Goal: Use online tool/utility: Utilize a website feature to perform a specific function

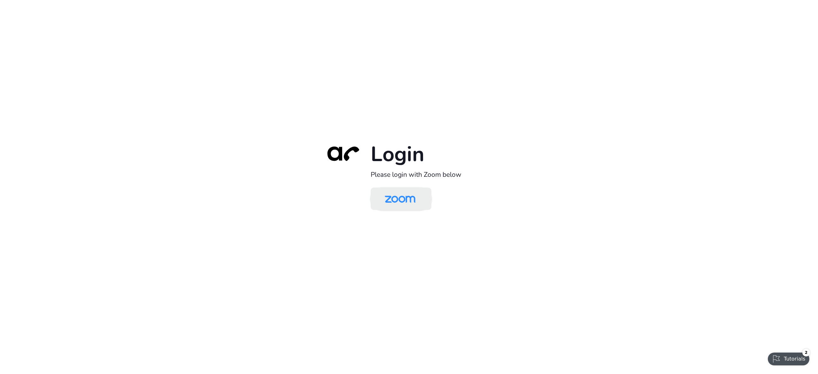
click at [394, 198] on img at bounding box center [400, 199] width 44 height 21
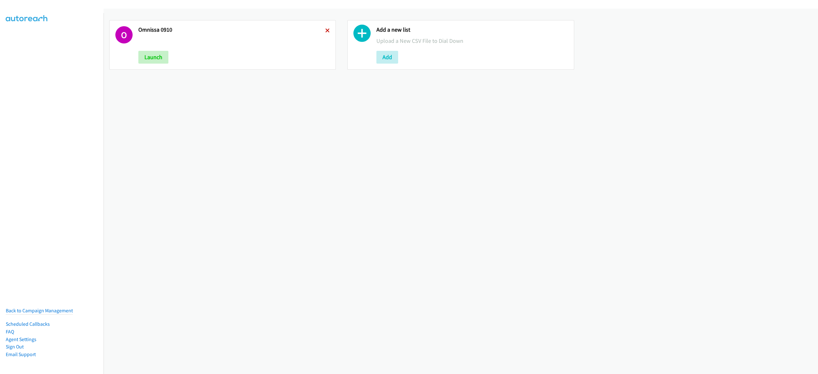
click at [325, 30] on icon at bounding box center [327, 31] width 4 height 4
click at [144, 58] on button "Add" at bounding box center [149, 57] width 22 height 13
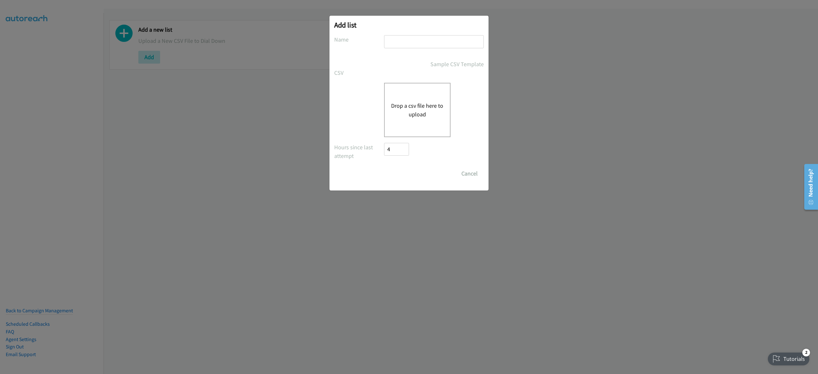
click at [428, 45] on input "text" at bounding box center [434, 41] width 100 height 13
type input "omnissa 0911"
click at [428, 121] on div "Drop a csv file here to upload" at bounding box center [417, 110] width 66 height 54
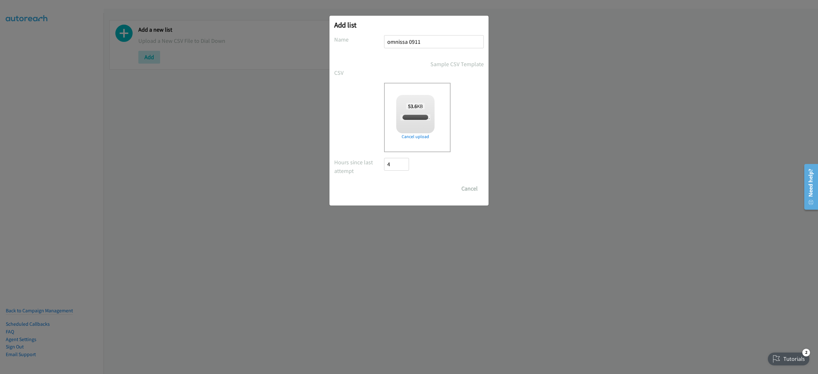
checkbox input "true"
click at [394, 186] on input "Save List" at bounding box center [401, 188] width 34 height 13
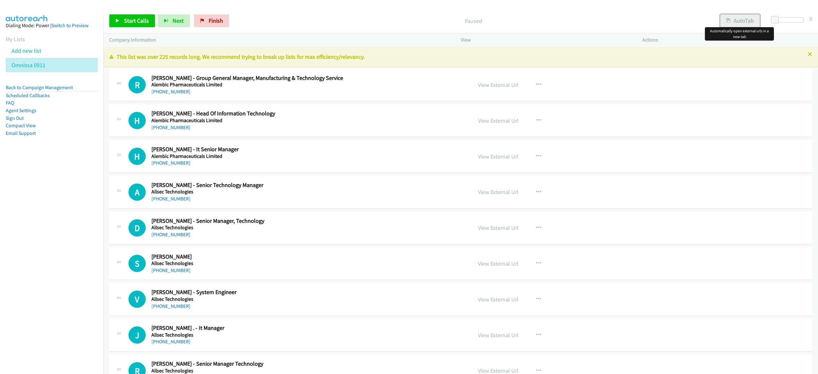
click at [739, 19] on button "AutoTab" at bounding box center [740, 20] width 40 height 13
click at [135, 20] on span "Start Calls" at bounding box center [136, 20] width 25 height 7
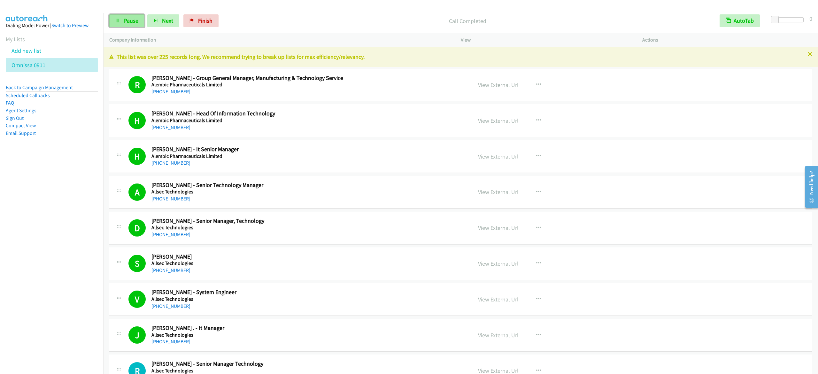
click at [131, 18] on span "Pause" at bounding box center [131, 20] width 14 height 7
click at [120, 23] on link "Start Calls" at bounding box center [132, 20] width 46 height 13
drag, startPoint x: 119, startPoint y: 20, endPoint x: 123, endPoint y: 17, distance: 5.2
click at [119, 20] on icon at bounding box center [117, 21] width 4 height 4
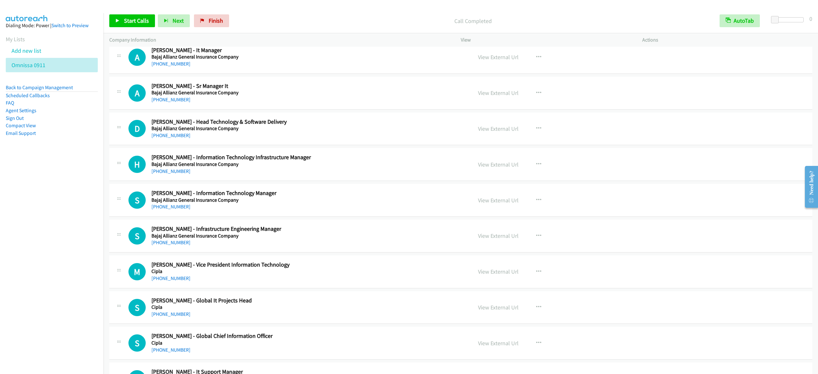
scroll to position [1342, 0]
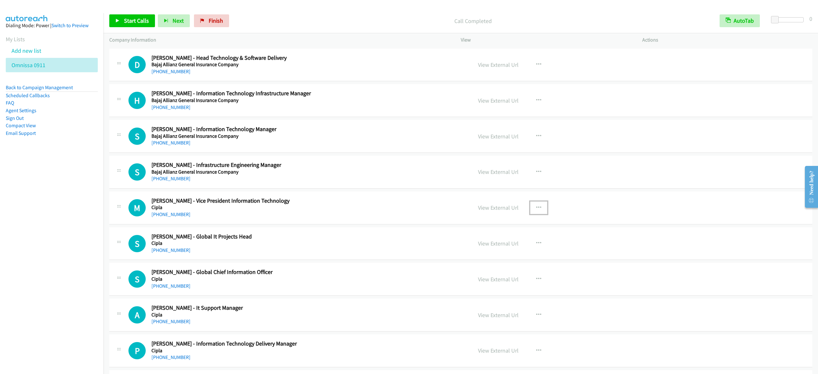
click at [536, 209] on icon "button" at bounding box center [538, 207] width 5 height 5
click at [513, 251] on link "Start Calls Here" at bounding box center [504, 249] width 85 height 13
click at [128, 26] on link "Start Calls" at bounding box center [132, 20] width 46 height 13
click at [126, 18] on span "Pause" at bounding box center [131, 20] width 14 height 7
click at [135, 26] on link "Start Calls" at bounding box center [132, 20] width 46 height 13
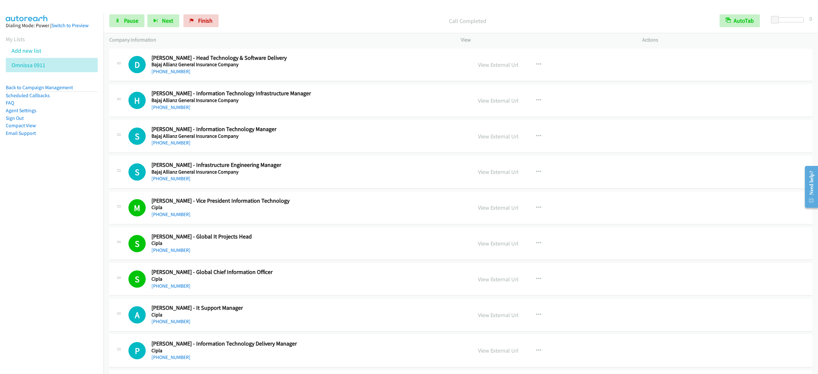
click at [510, 20] on p "Call Completed" at bounding box center [467, 21] width 481 height 9
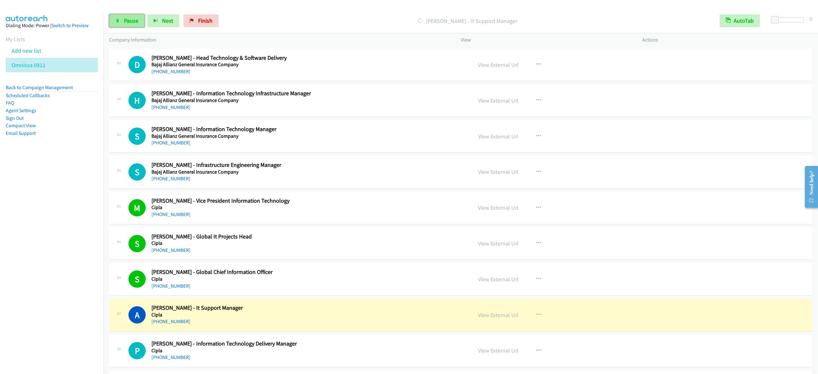
click at [132, 23] on span "Pause" at bounding box center [131, 20] width 14 height 7
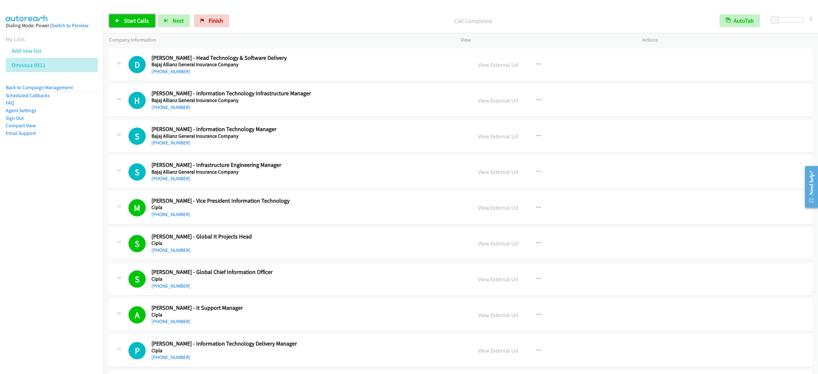
click at [145, 20] on span "Start Calls" at bounding box center [136, 20] width 25 height 7
click at [127, 22] on span "Pause" at bounding box center [131, 20] width 14 height 7
click at [148, 22] on link "Start Calls" at bounding box center [132, 20] width 46 height 13
click at [130, 24] on link "Pause" at bounding box center [126, 20] width 35 height 13
click at [136, 24] on span "Start Calls" at bounding box center [136, 20] width 25 height 7
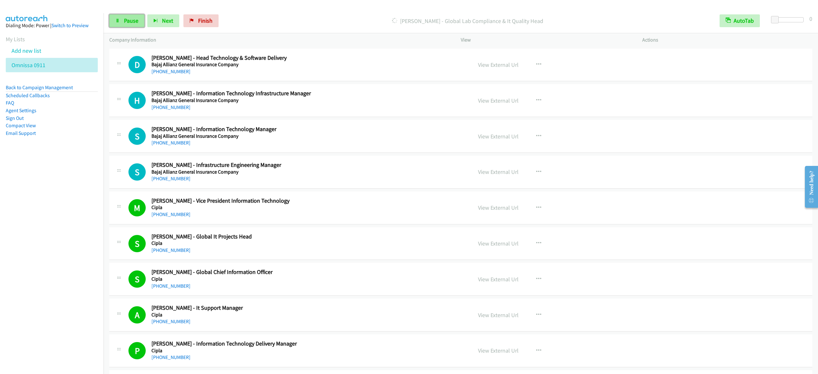
click at [139, 22] on link "Pause" at bounding box center [126, 20] width 35 height 13
click at [146, 17] on span "Start Calls" at bounding box center [136, 20] width 25 height 7
click at [128, 17] on span "Pause" at bounding box center [131, 20] width 14 height 7
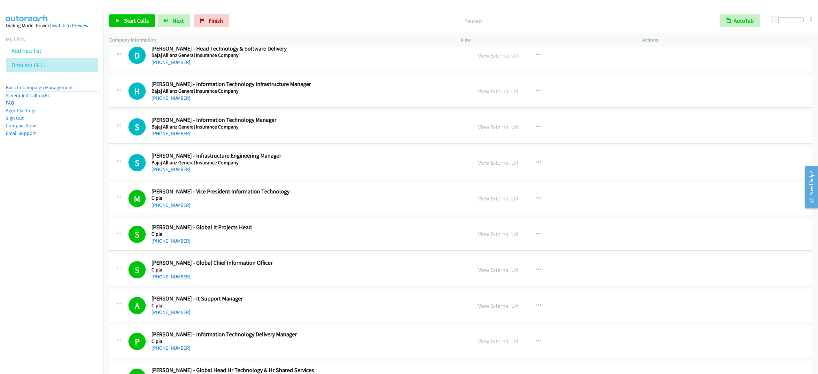
scroll to position [1342, 0]
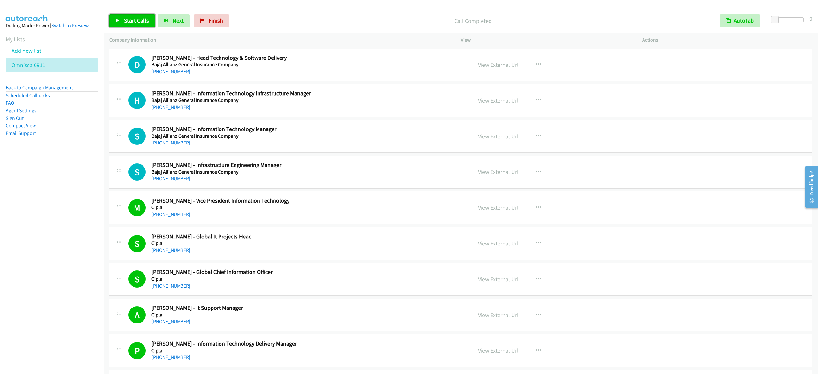
click at [119, 22] on icon at bounding box center [117, 21] width 4 height 4
click at [125, 17] on span "Pause" at bounding box center [131, 20] width 14 height 7
